Goal: Task Accomplishment & Management: Manage account settings

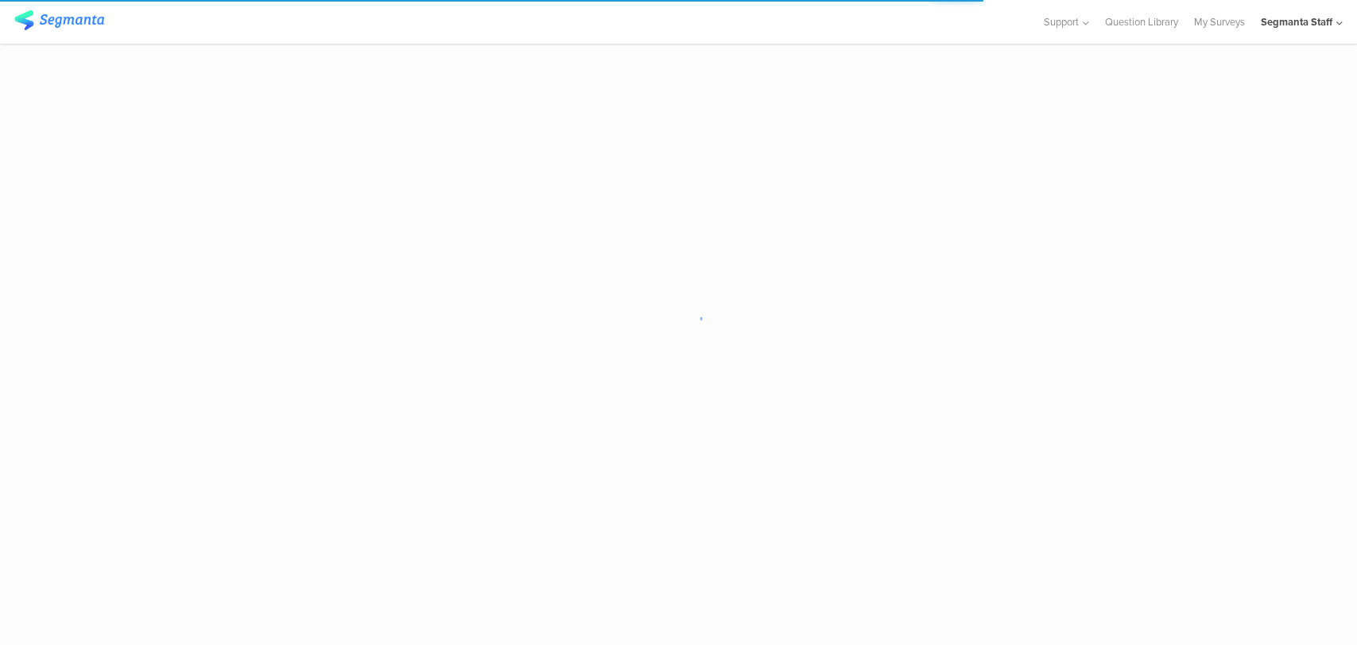
click at [1339, 23] on icon at bounding box center [1339, 23] width 6 height 12
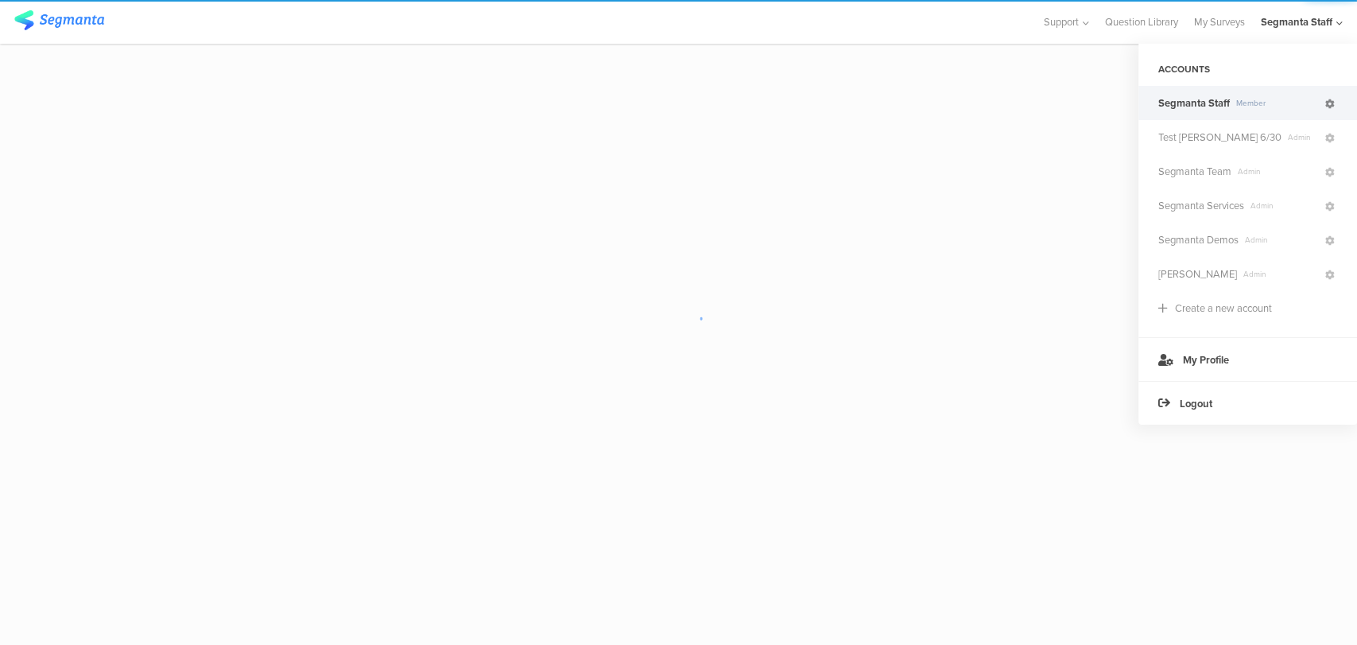
click at [1335, 106] on link at bounding box center [1330, 102] width 14 height 23
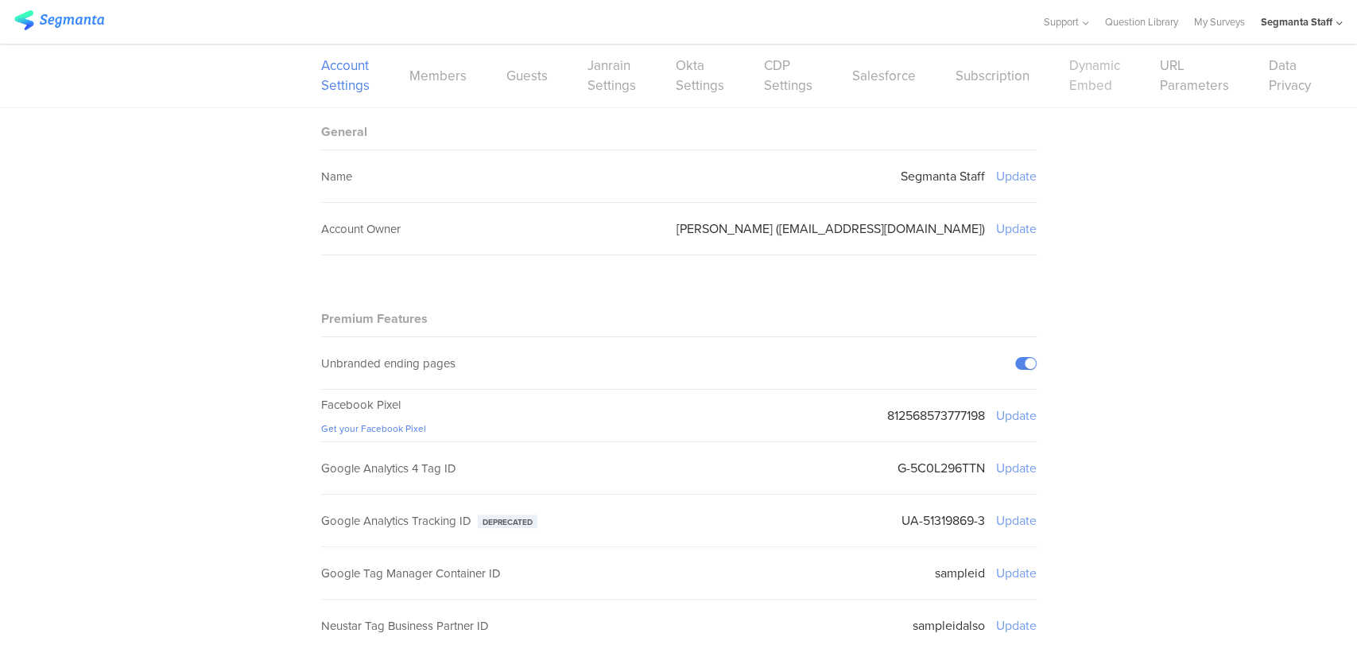
click at [1069, 83] on link "Dynamic Embed" at bounding box center [1094, 76] width 51 height 40
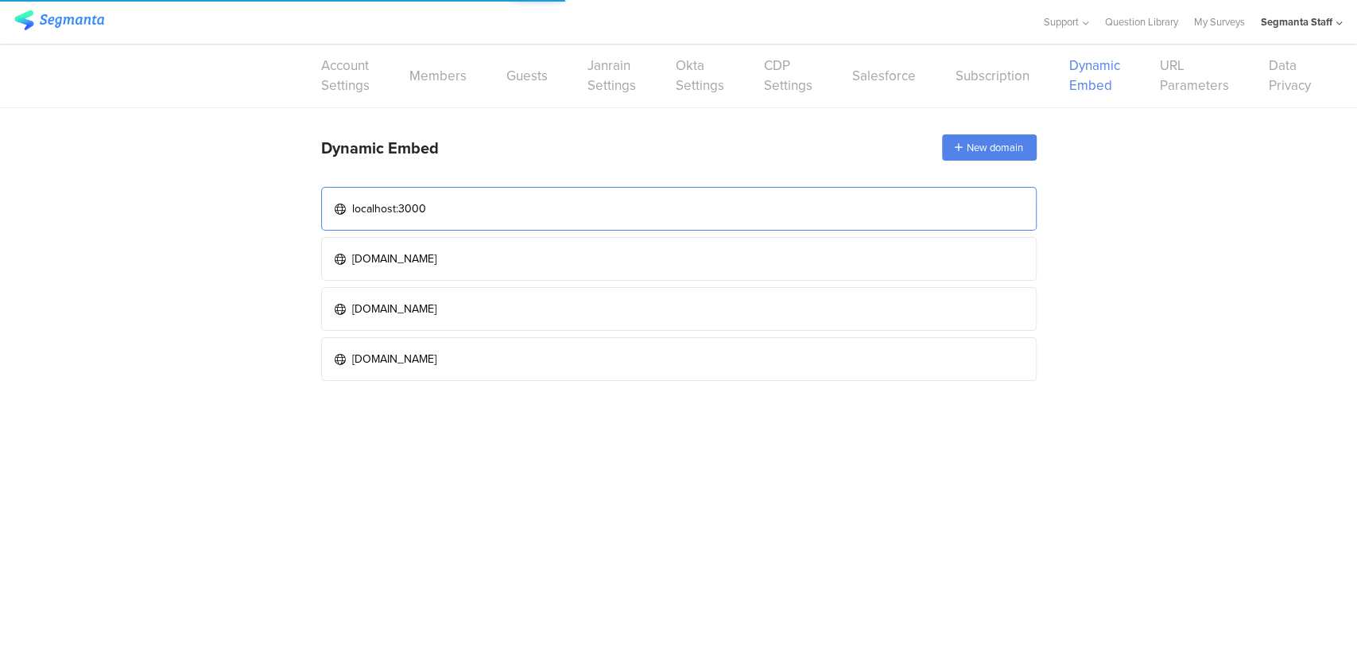
click at [623, 196] on link "localhost:3000" at bounding box center [678, 209] width 715 height 44
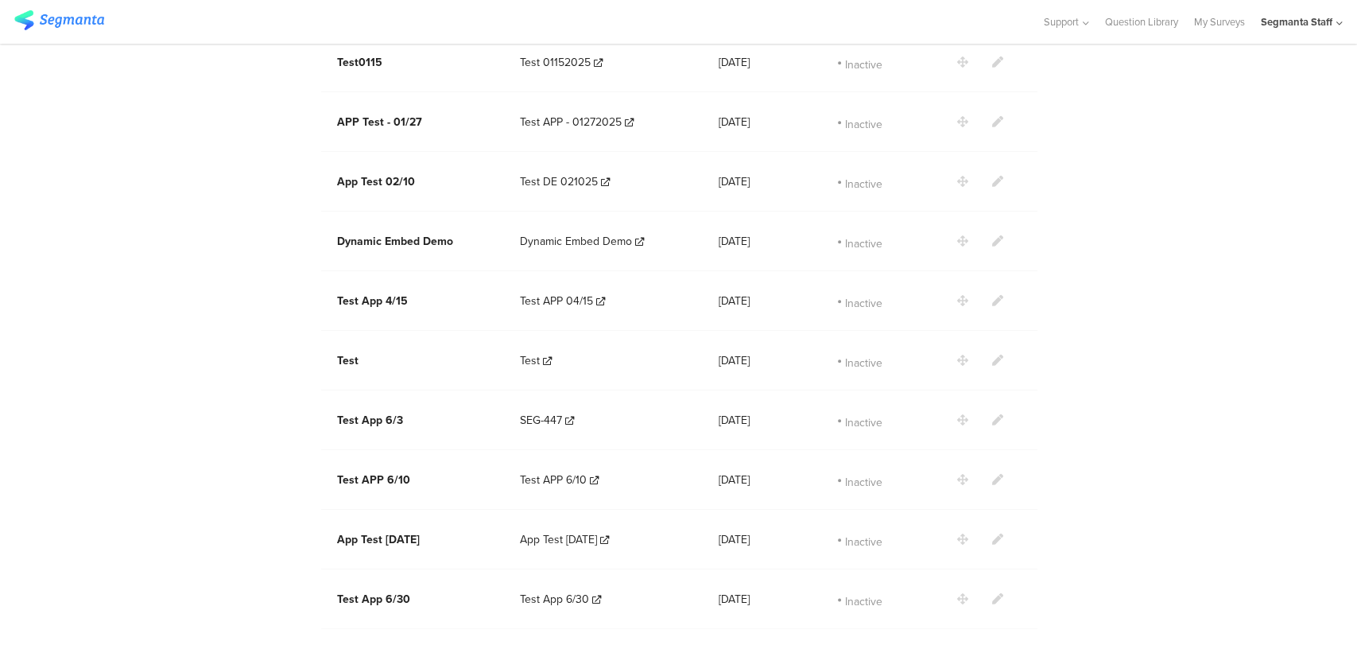
scroll to position [1342, 0]
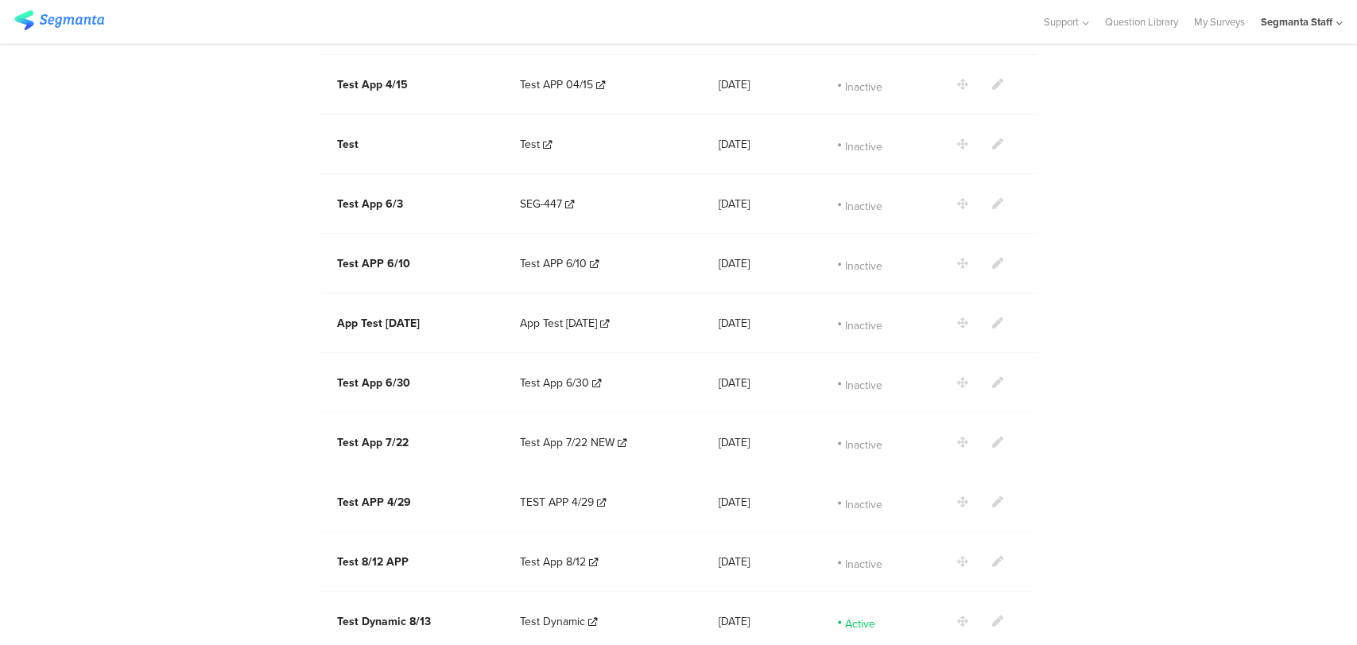
click at [994, 615] on icon at bounding box center [997, 620] width 11 height 11
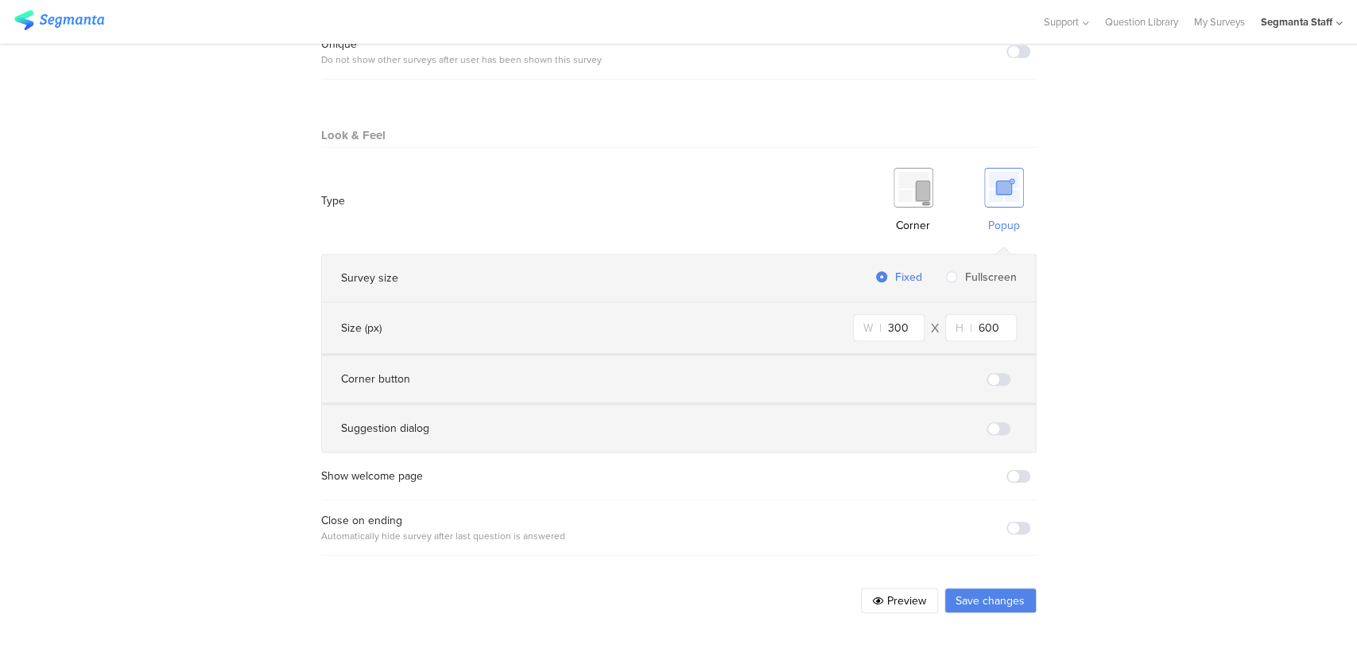
scroll to position [858, 0]
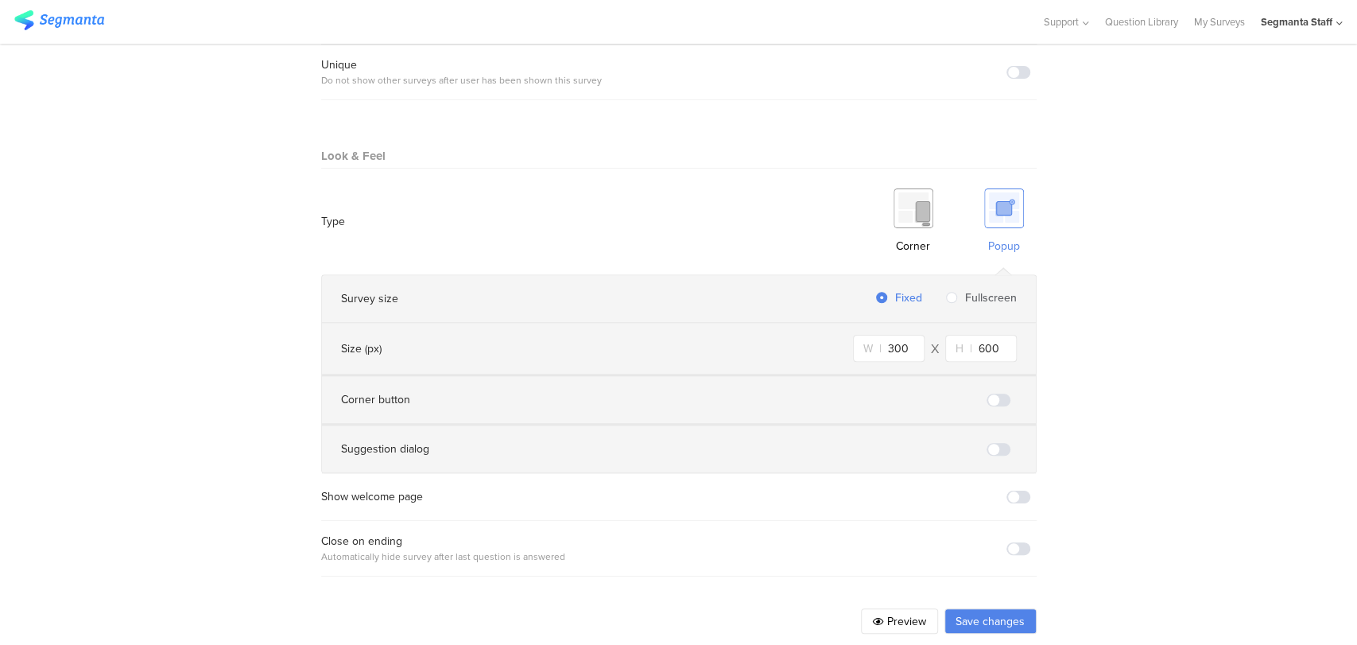
click at [1012, 542] on span at bounding box center [1018, 548] width 24 height 13
click at [1217, 20] on link "My Surveys" at bounding box center [1219, 22] width 51 height 44
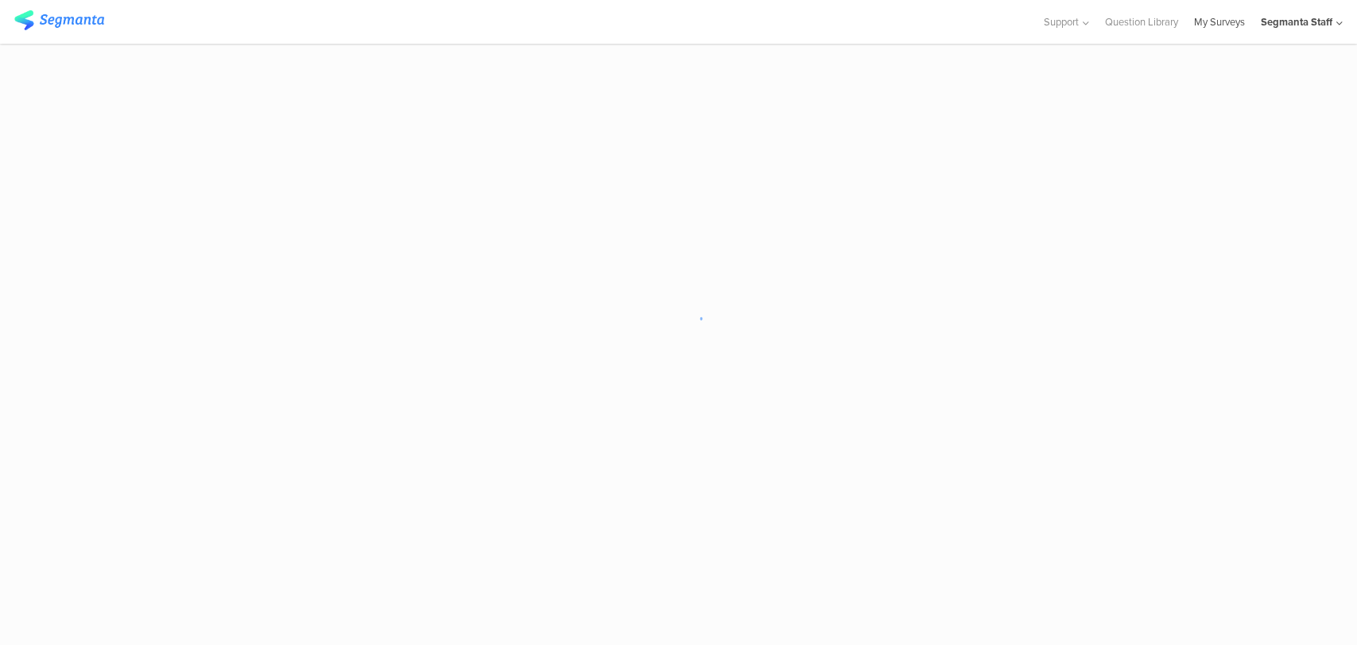
click at [1217, 20] on link "My Surveys" at bounding box center [1219, 22] width 51 height 44
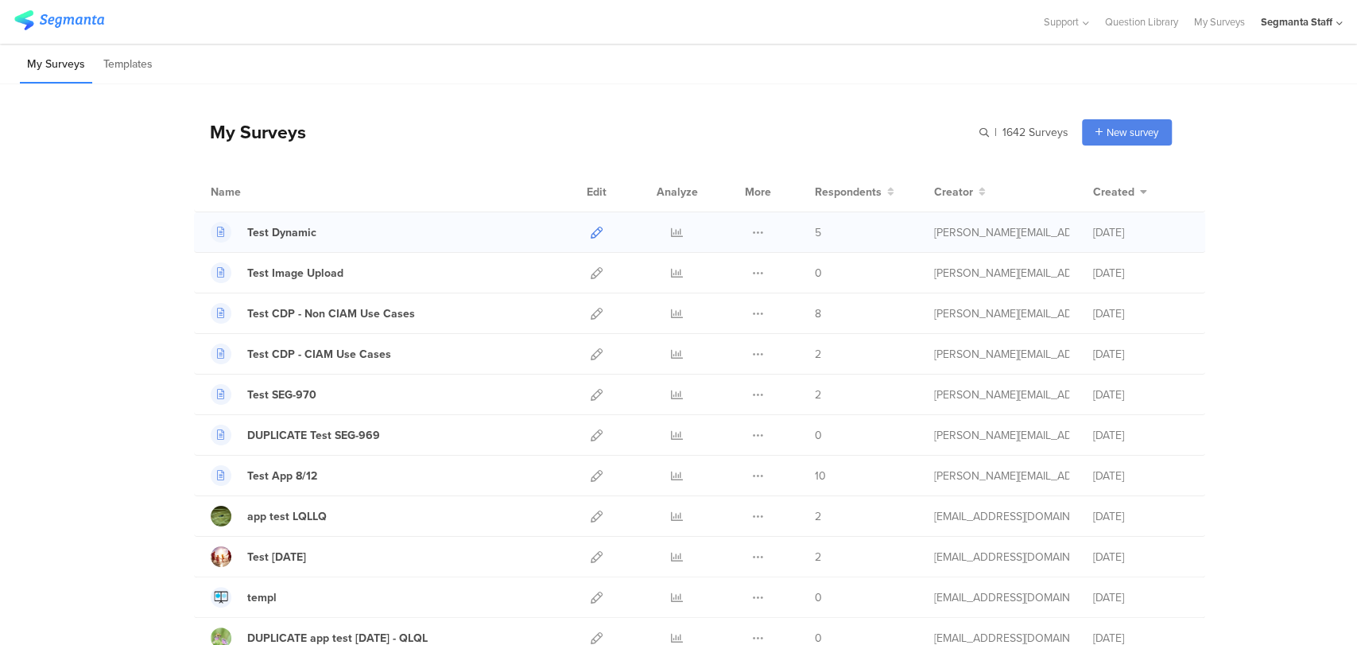
click at [591, 230] on icon at bounding box center [597, 233] width 12 height 12
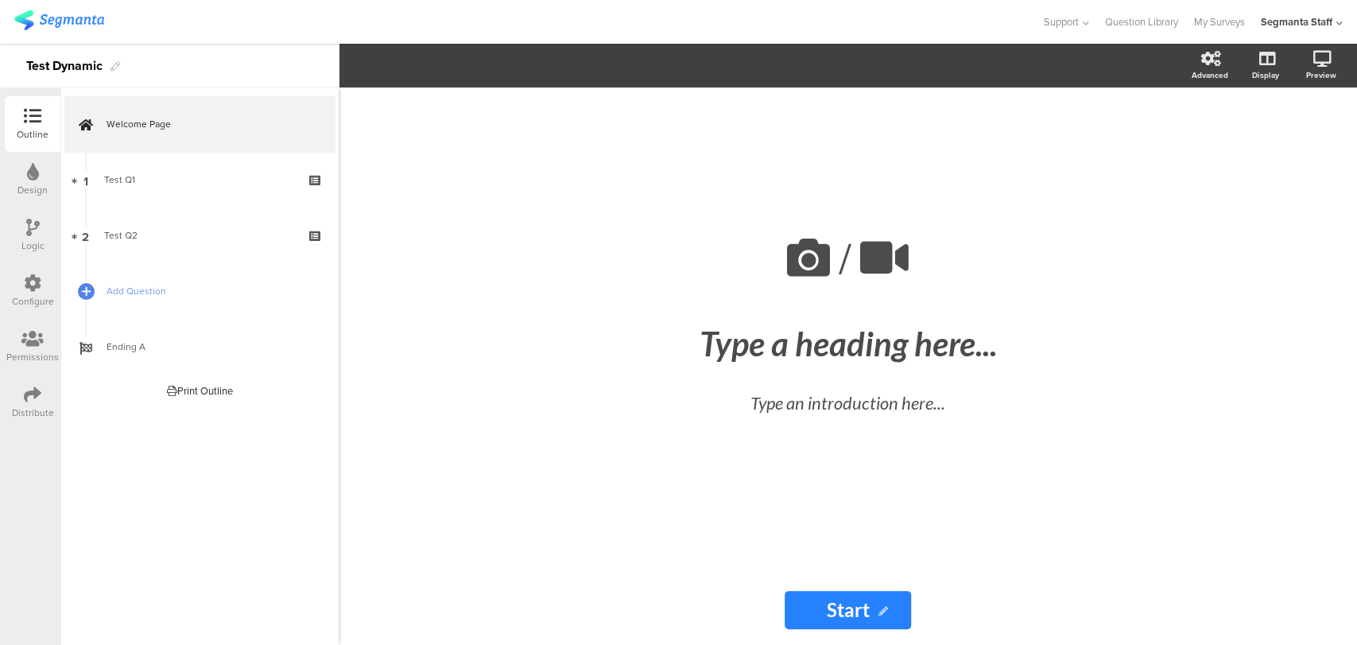
click at [36, 401] on icon at bounding box center [32, 394] width 17 height 17
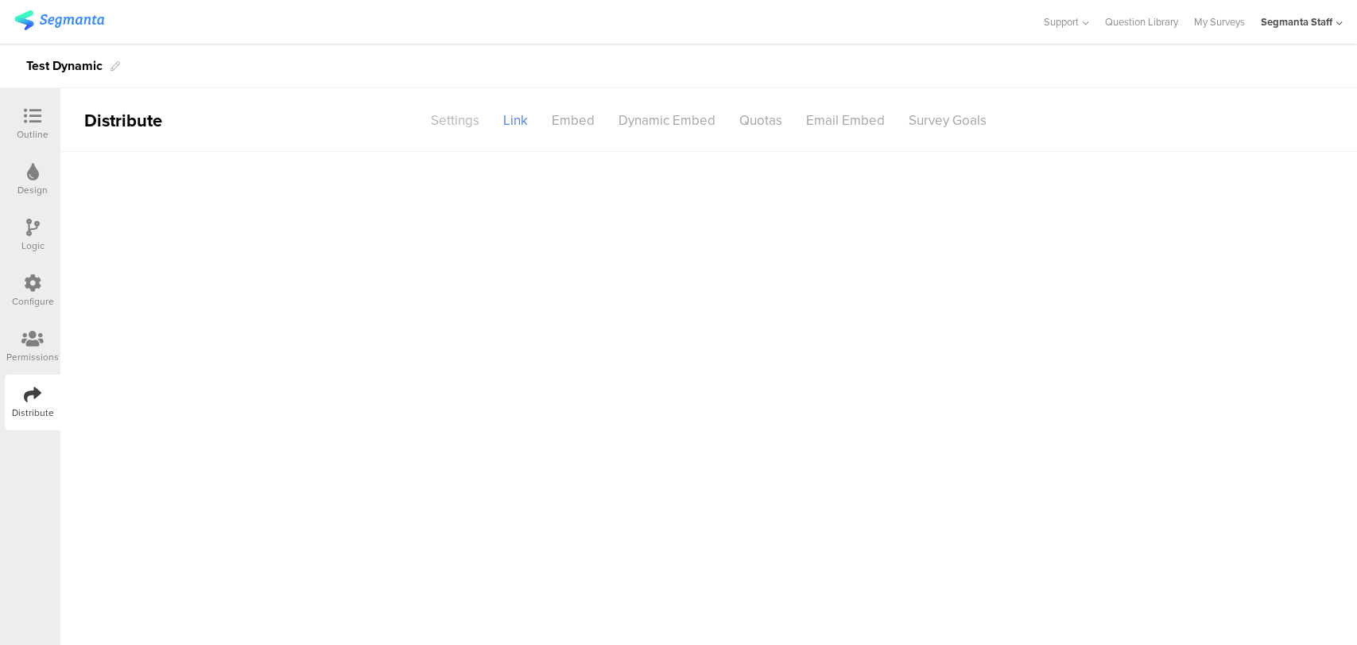
click at [462, 114] on div "Settings" at bounding box center [455, 121] width 72 height 28
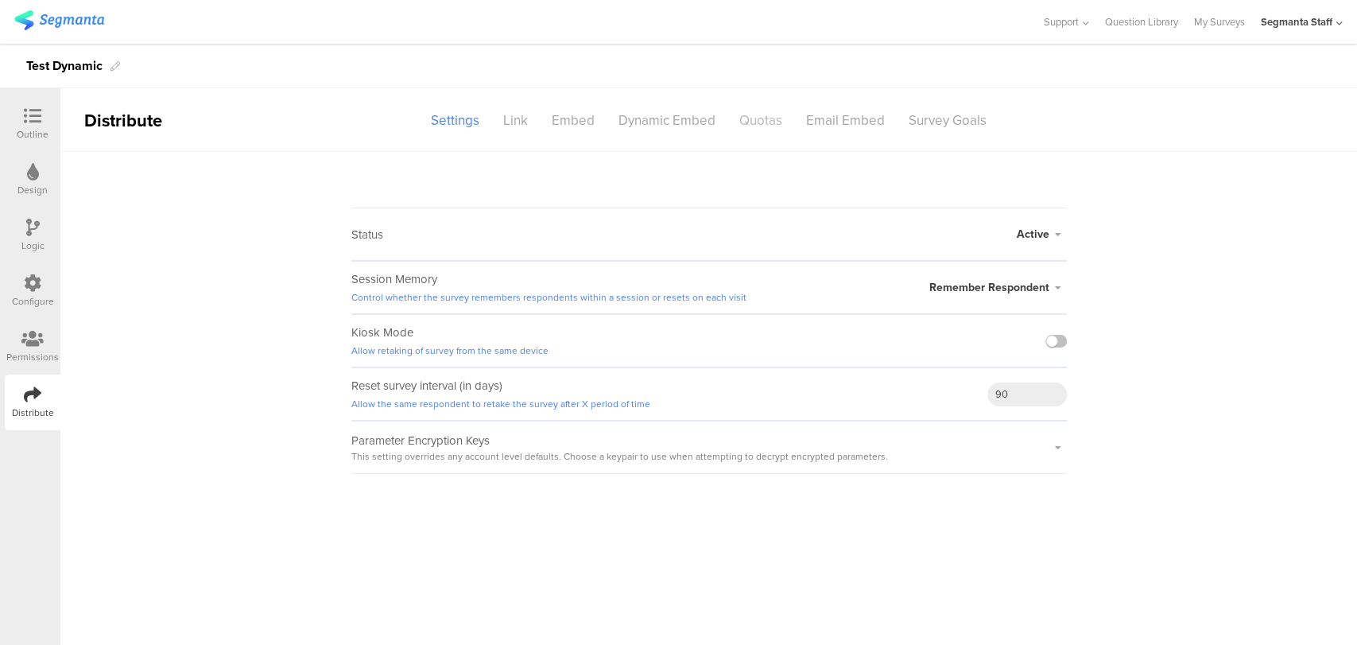
click at [775, 118] on div "Quotas" at bounding box center [760, 121] width 67 height 28
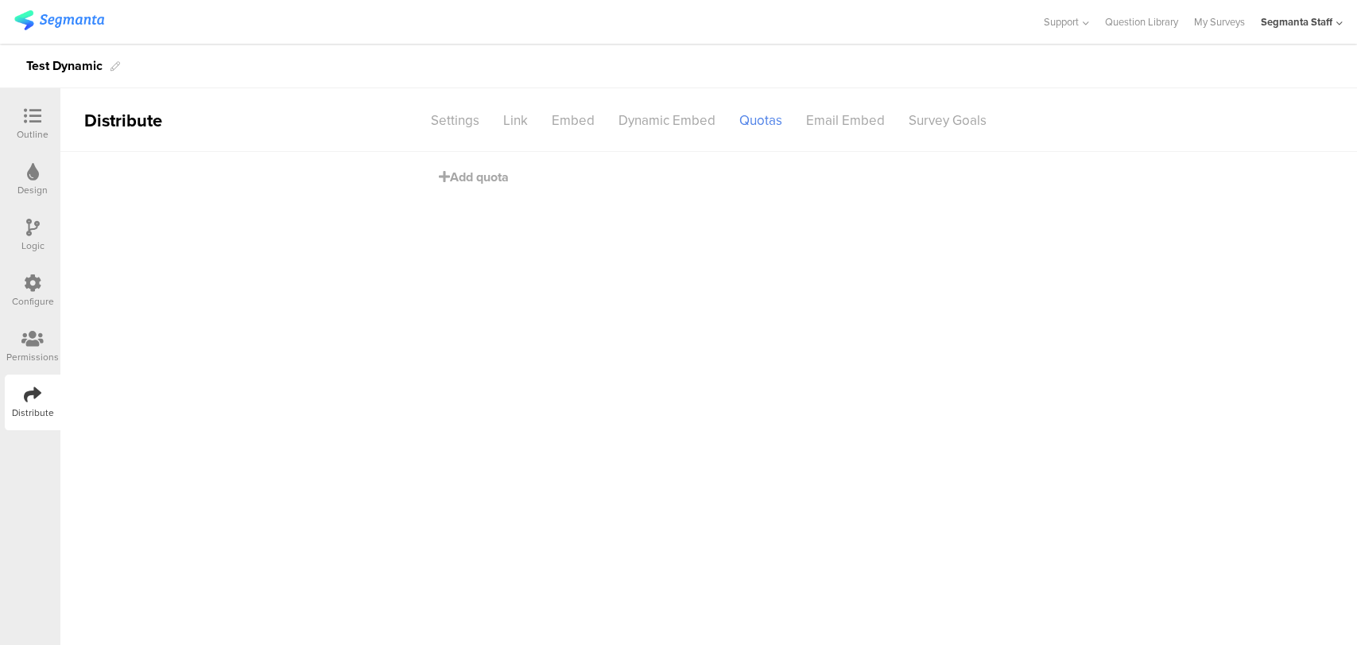
click at [1341, 123] on sg-section-page-header "Distribute Settings Link Embed Dynamic Embed Quotas Email Embed Survey Goals" at bounding box center [708, 120] width 1296 height 64
click at [1340, 21] on icon at bounding box center [1339, 23] width 6 height 12
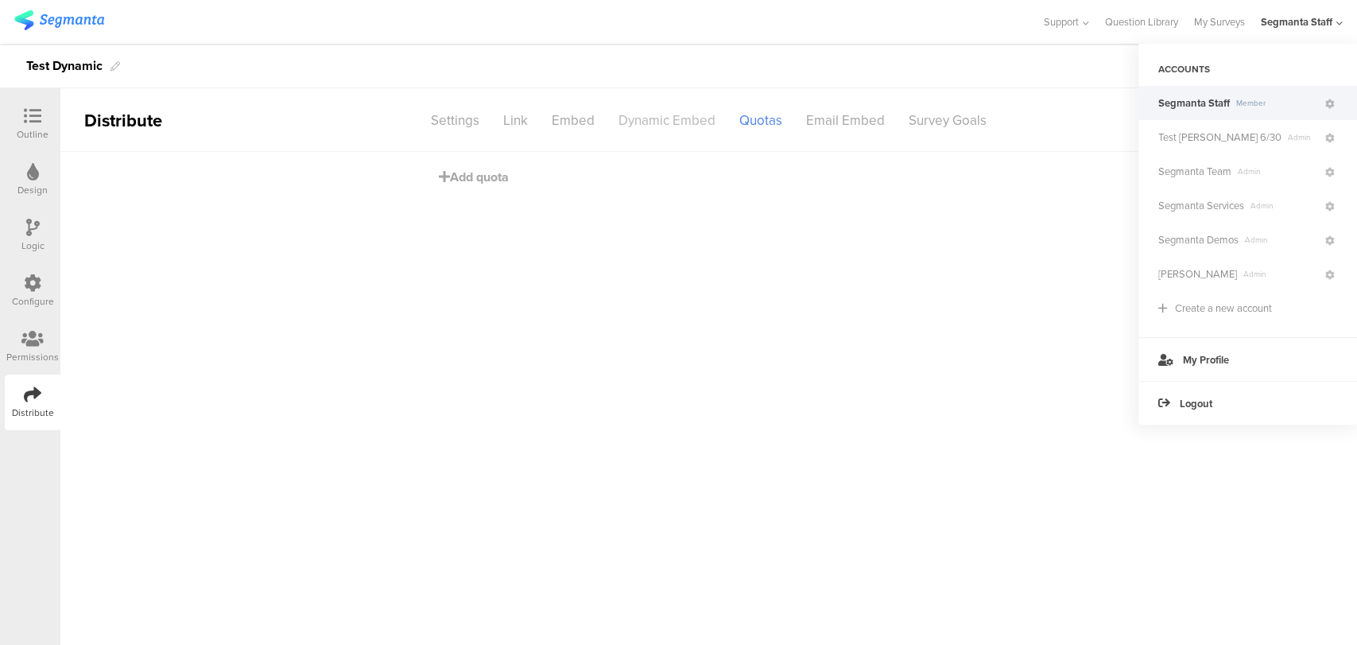
click at [680, 129] on div "Dynamic Embed" at bounding box center [666, 121] width 121 height 28
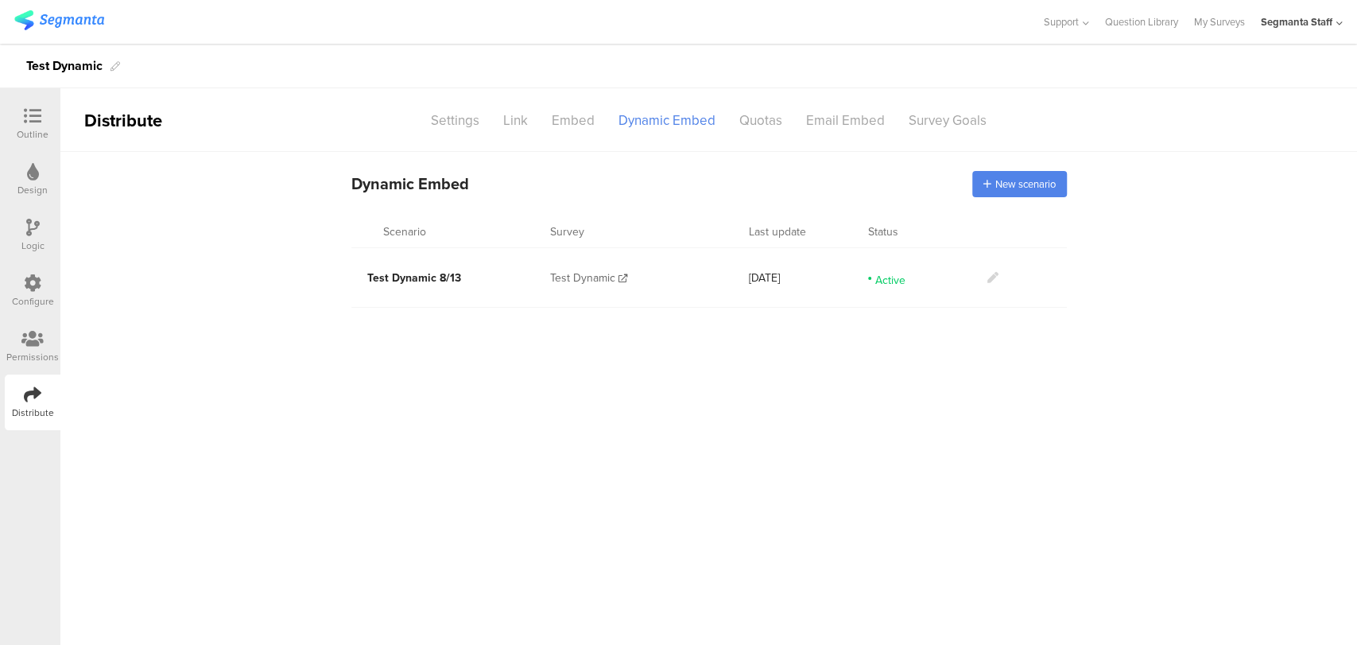
click at [597, 273] on span "Test Dynamic" at bounding box center [582, 277] width 65 height 17
click at [990, 275] on icon at bounding box center [992, 277] width 11 height 11
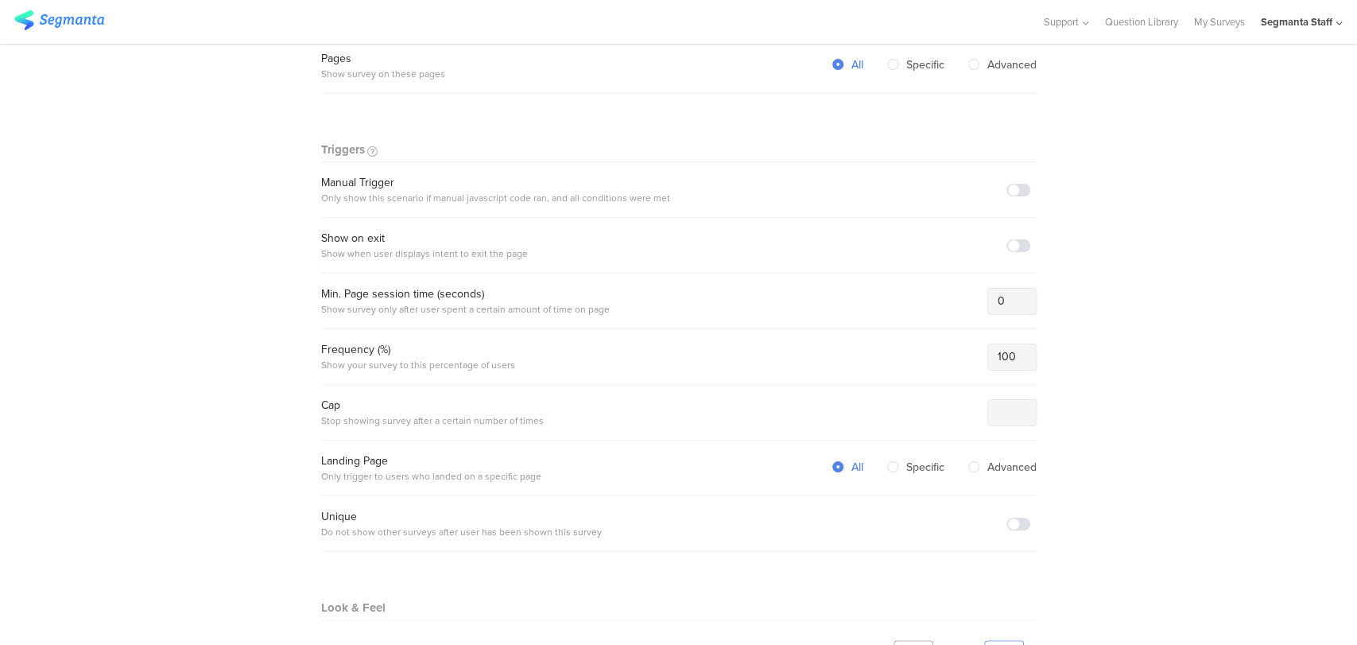
scroll to position [471, 0]
click at [1007, 185] on span at bounding box center [1018, 190] width 24 height 13
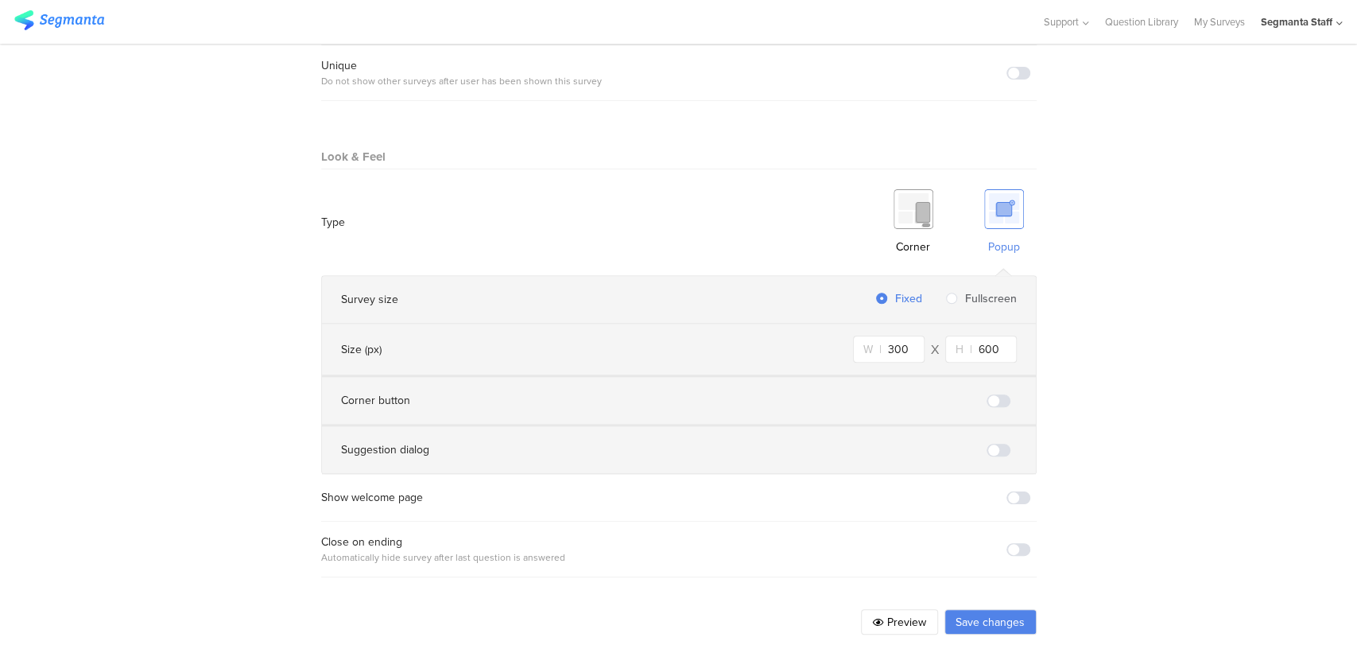
scroll to position [922, 0]
click at [1006, 543] on span at bounding box center [1018, 549] width 24 height 13
click at [964, 609] on button "Save changes" at bounding box center [990, 621] width 92 height 25
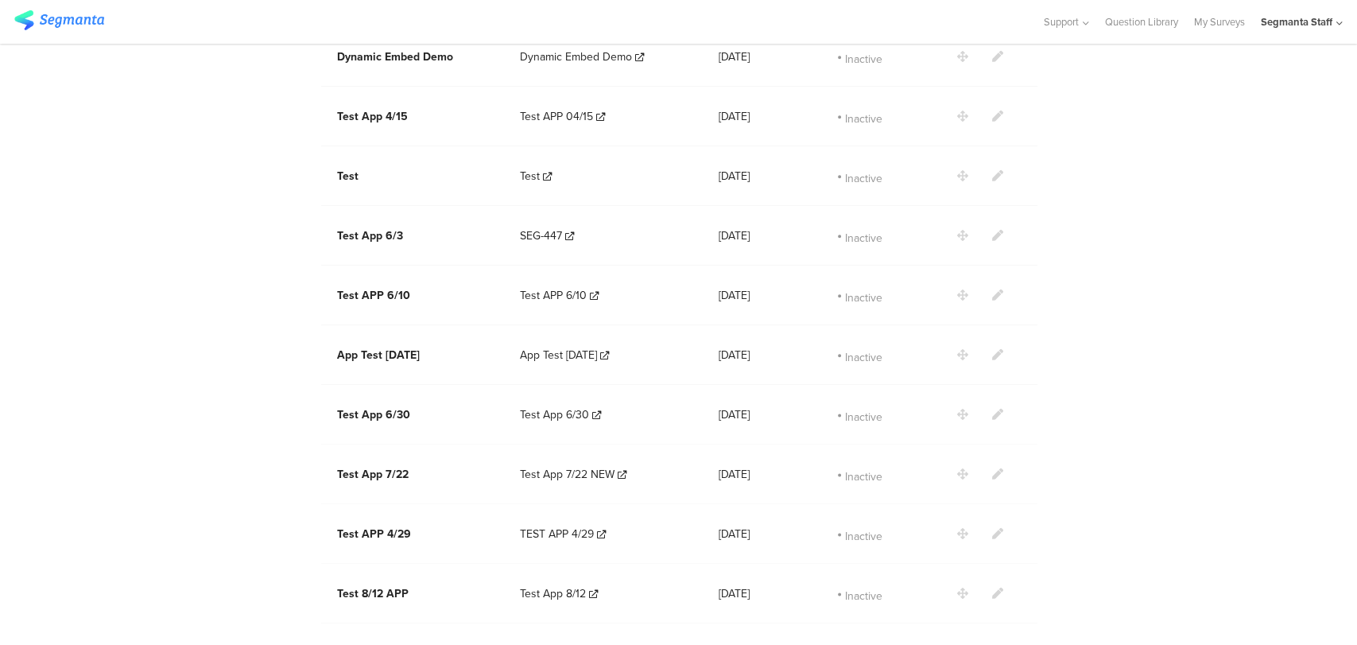
scroll to position [1342, 0]
